Goal: Information Seeking & Learning: Learn about a topic

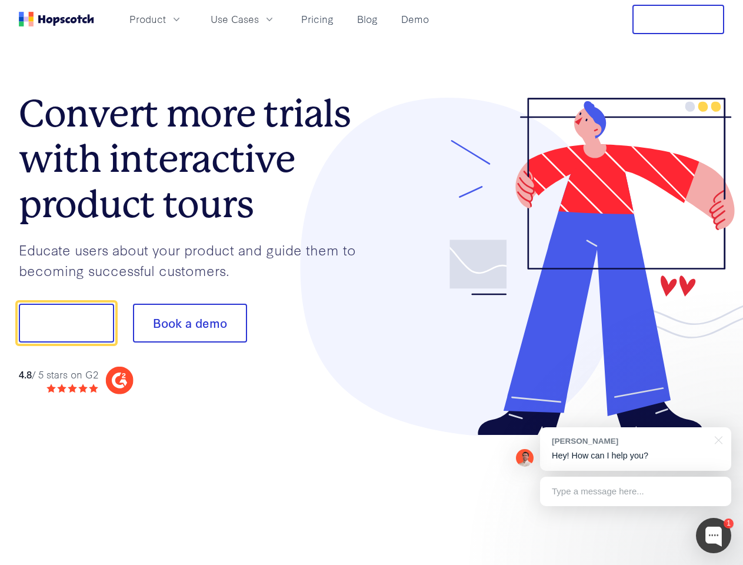
click at [372, 282] on div at bounding box center [548, 267] width 353 height 338
click at [166, 19] on span "Product" at bounding box center [147, 19] width 36 height 15
click at [259, 19] on span "Use Cases" at bounding box center [235, 19] width 48 height 15
click at [678, 19] on button "Free Trial" at bounding box center [678, 19] width 92 height 29
click at [66, 323] on button "Show me!" at bounding box center [66, 323] width 95 height 39
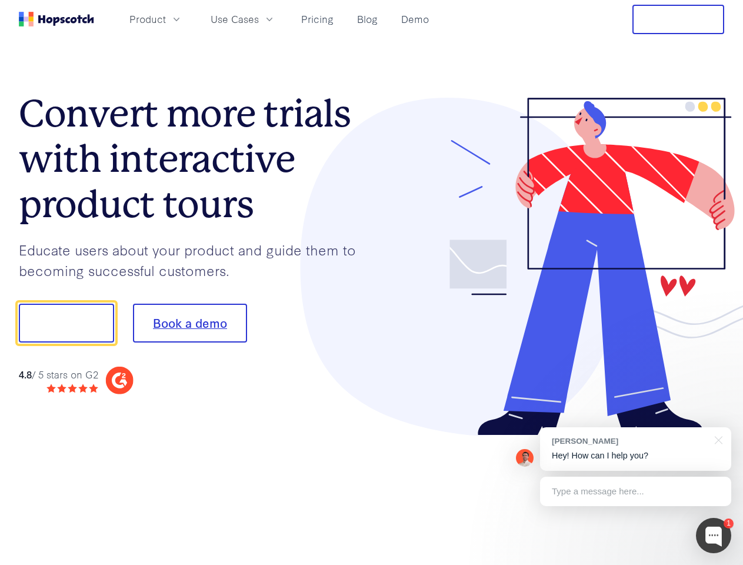
click at [189, 323] on button "Book a demo" at bounding box center [190, 323] width 114 height 39
click at [714, 535] on div at bounding box center [713, 535] width 35 height 35
click at [635, 449] on div "[PERSON_NAME] Hey! How can I help you?" at bounding box center [635, 449] width 191 height 44
click at [717, 439] on div at bounding box center [621, 321] width 221 height 392
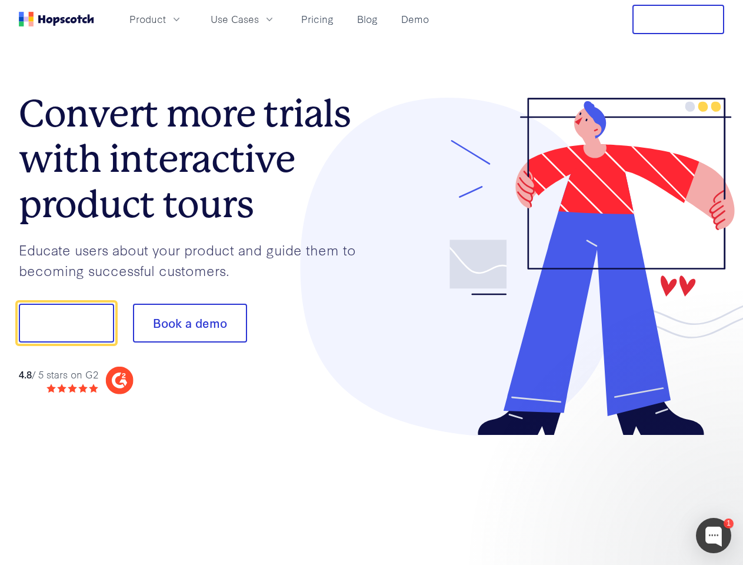
click at [635, 491] on div at bounding box center [621, 321] width 221 height 392
